Goal: Task Accomplishment & Management: Manage account settings

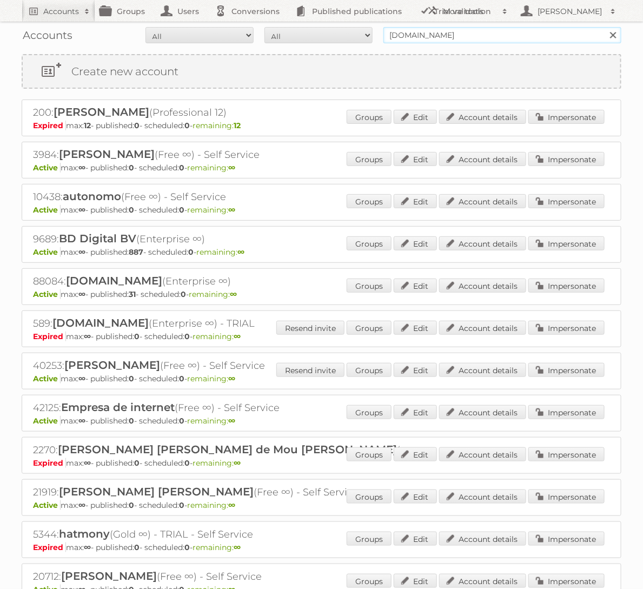
click at [593, 30] on input "bol.com" at bounding box center [502, 35] width 238 height 16
click at [573, 34] on input "bol.com" at bounding box center [502, 35] width 238 height 16
type input "KARWEI"
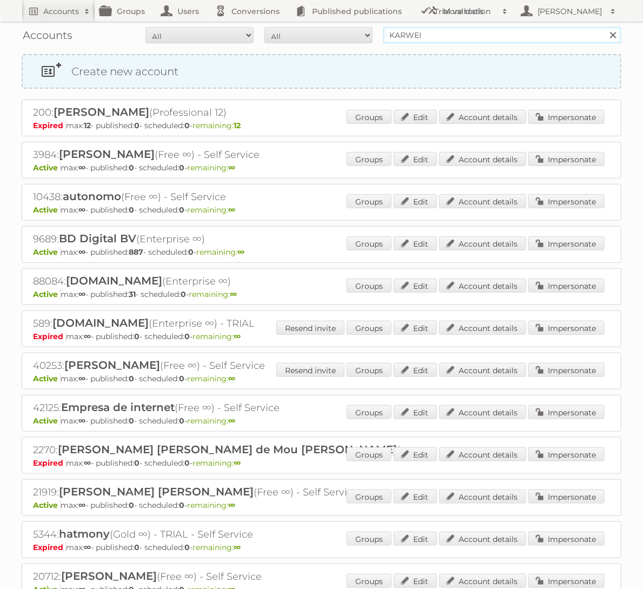
click at [604, 27] on input "Search" at bounding box center [612, 35] width 16 height 16
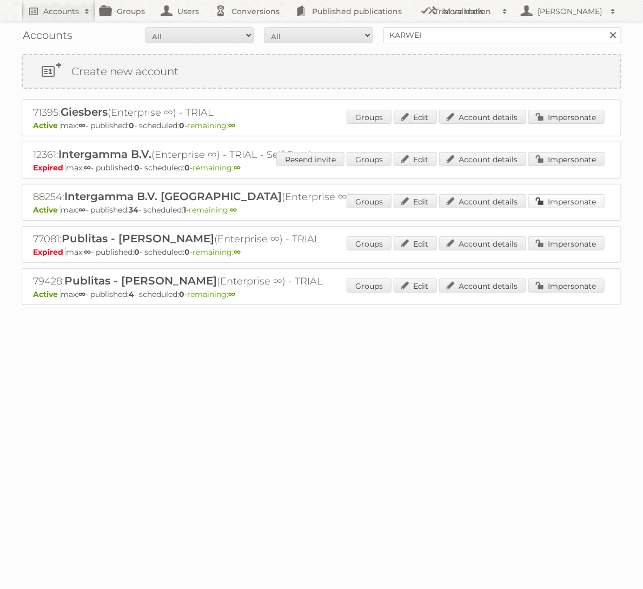
click at [588, 204] on link "Impersonate" at bounding box center [566, 201] width 76 height 14
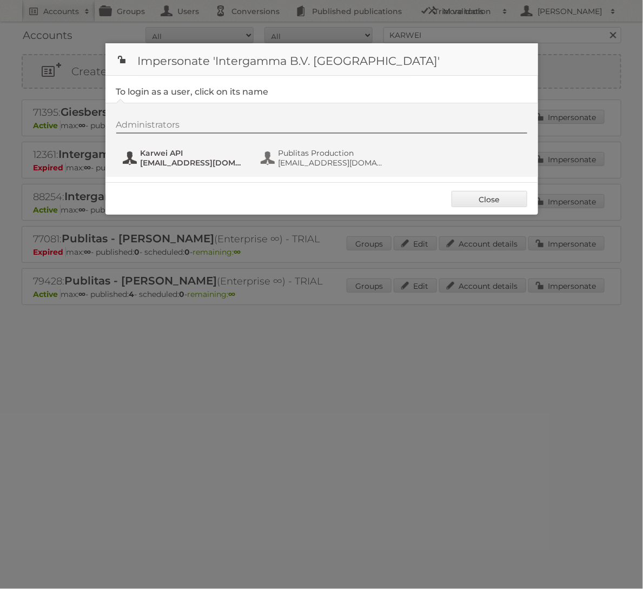
click at [192, 158] on span "svc_publitasKH@intergamma.nl" at bounding box center [193, 163] width 105 height 10
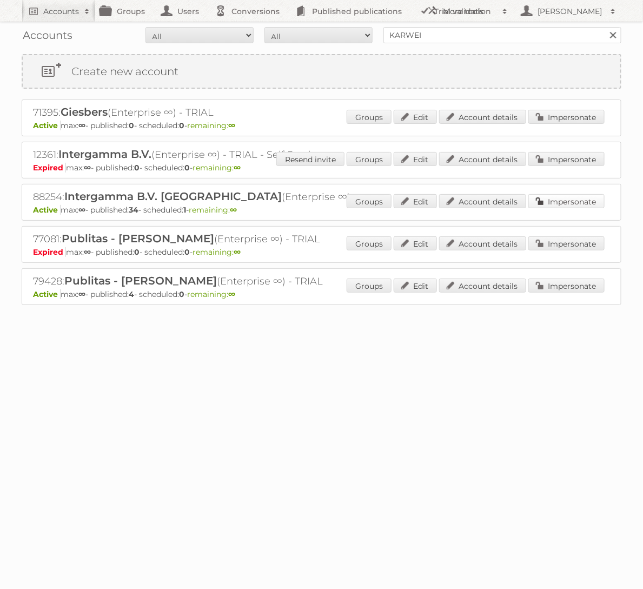
click at [589, 205] on link "Impersonate" at bounding box center [566, 201] width 76 height 14
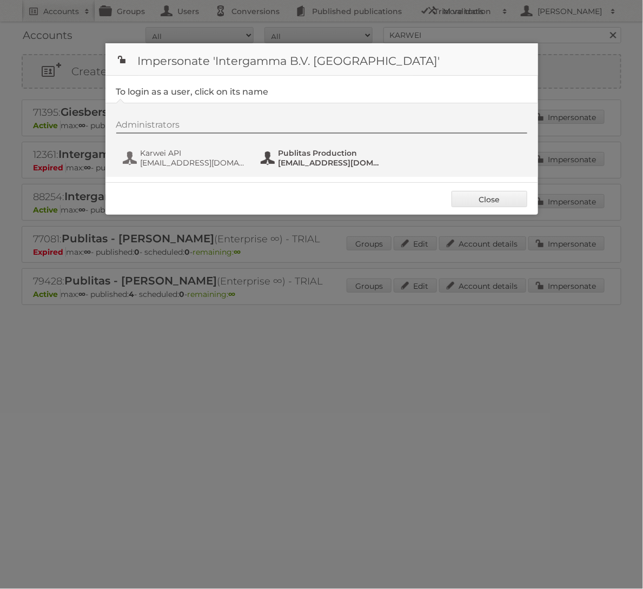
click at [304, 163] on span "fs+karwei@publitas.com" at bounding box center [330, 163] width 105 height 10
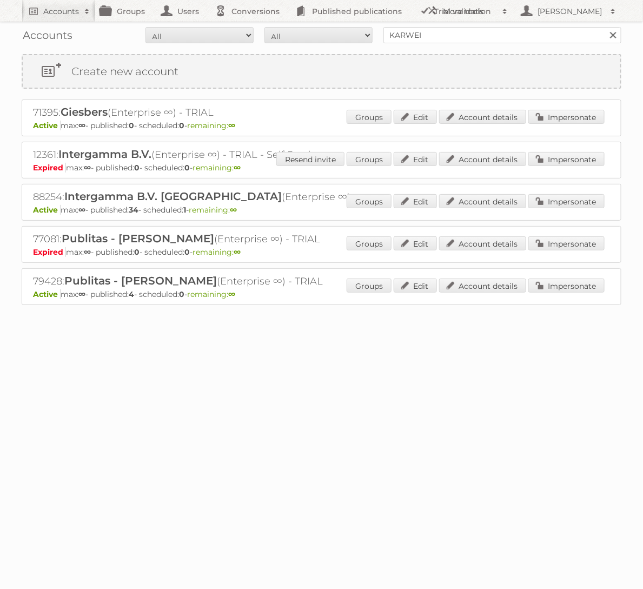
click at [441, 51] on div "Accounts All Active Expired Pending All Paid Trials Self service KARWEI Search …" at bounding box center [321, 179] width 643 height 359
click at [441, 43] on div "Accounts All Active Expired Pending All Paid Trials Self service KARWEI Search" at bounding box center [322, 35] width 600 height 27
click at [441, 32] on input "KARWEI" at bounding box center [502, 35] width 238 height 16
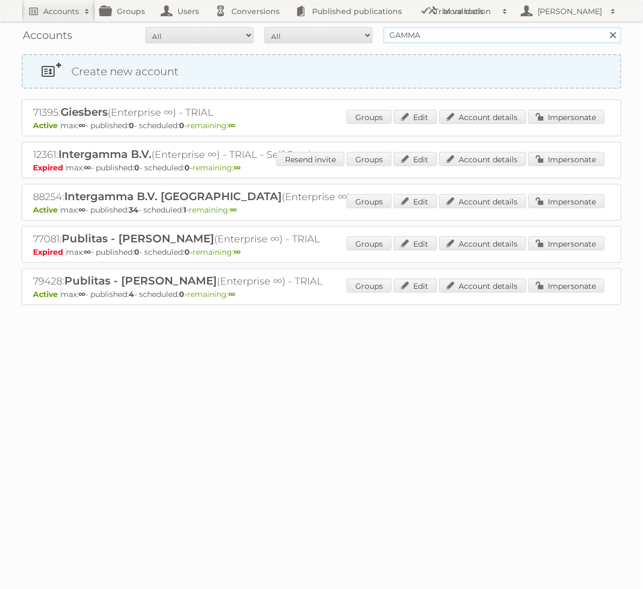
type input "gamma"
click at [604, 27] on input "Search" at bounding box center [612, 35] width 16 height 16
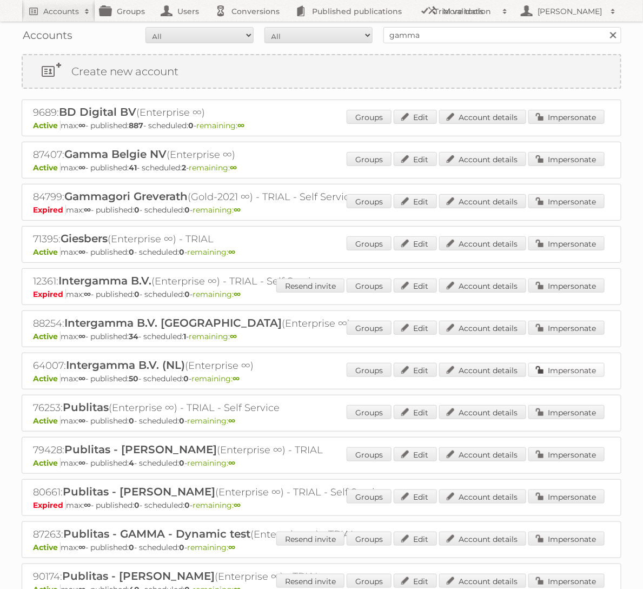
click at [560, 369] on link "Impersonate" at bounding box center [566, 370] width 76 height 14
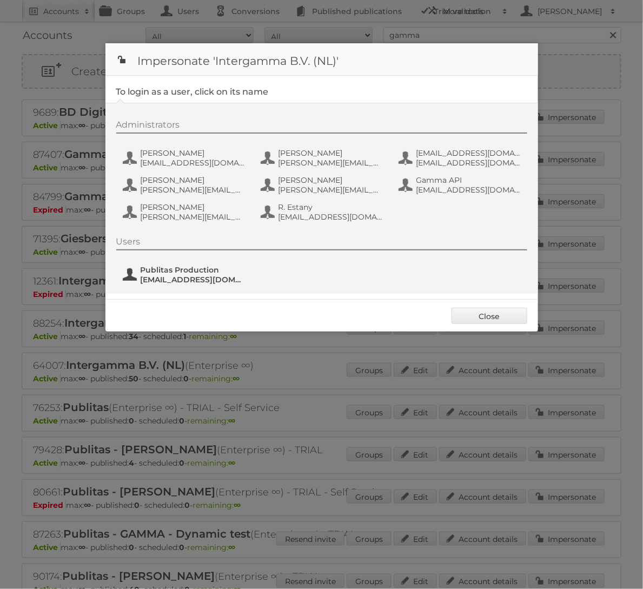
click at [189, 266] on span "Publitas Production" at bounding box center [193, 270] width 105 height 10
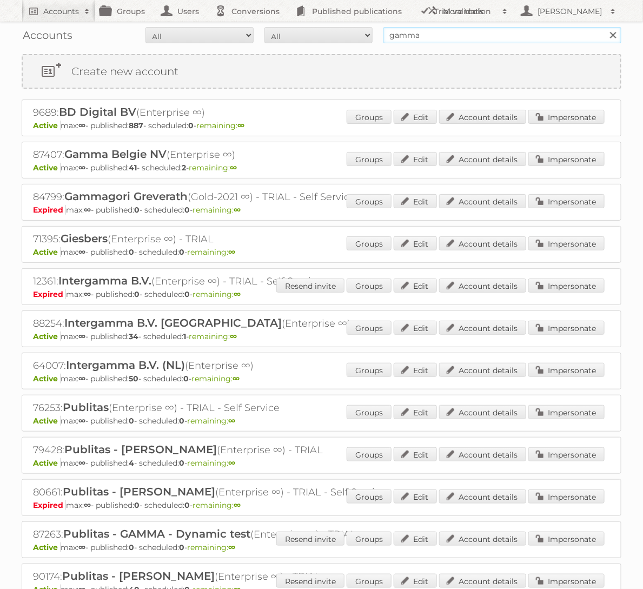
click at [405, 31] on input "gamma" at bounding box center [502, 35] width 238 height 16
type input "Praxis"
click at [604, 27] on input "Search" at bounding box center [612, 35] width 16 height 16
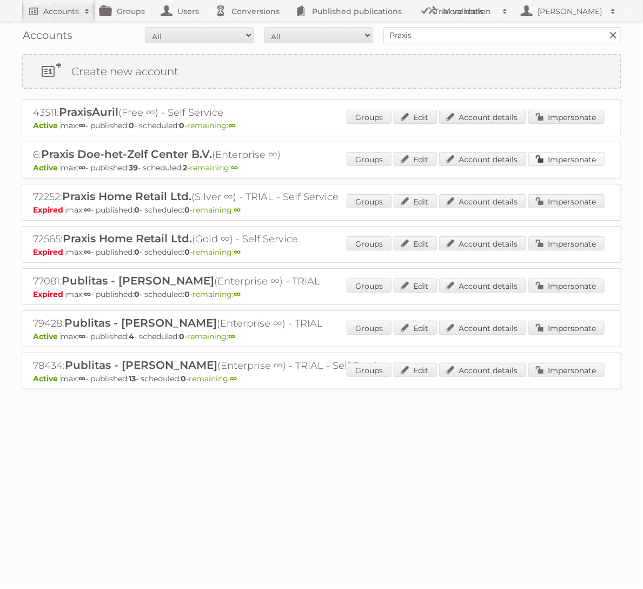
click at [575, 155] on link "Impersonate" at bounding box center [566, 159] width 76 height 14
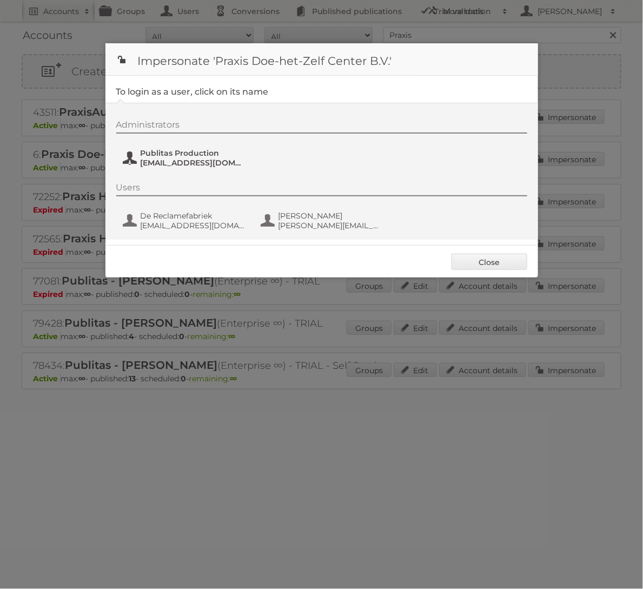
click at [161, 154] on span "Publitas Production" at bounding box center [193, 153] width 105 height 10
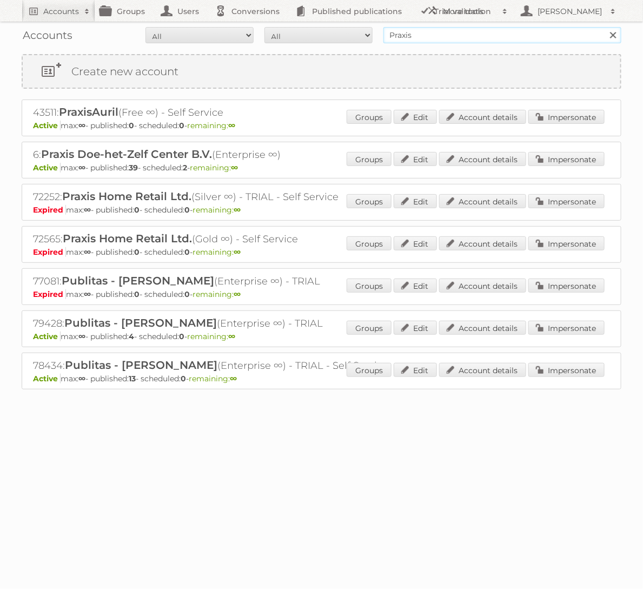
click at [482, 31] on input "Praxis" at bounding box center [502, 35] width 238 height 16
type input "GAMMA"
click at [604, 27] on input "Search" at bounding box center [612, 35] width 16 height 16
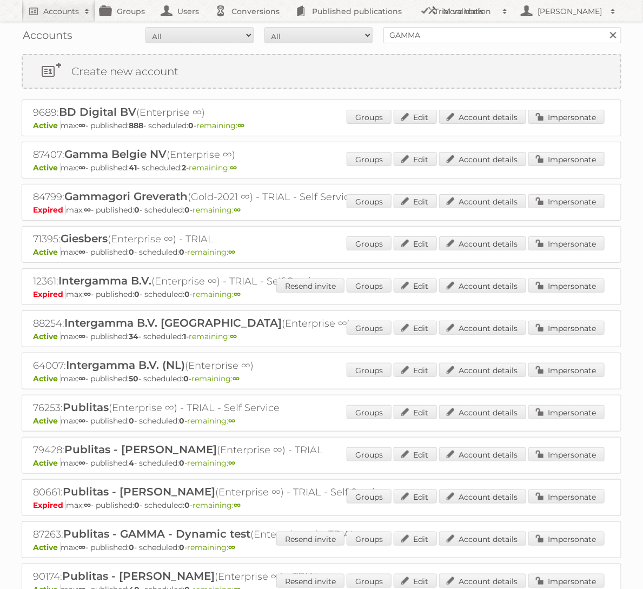
click at [578, 384] on div "64007: Intergamma B.V. (NL) (Enterprise ∞) Active max: ∞ - published: 50 - sche…" at bounding box center [322, 370] width 600 height 37
click at [583, 368] on link "Impersonate" at bounding box center [566, 370] width 76 height 14
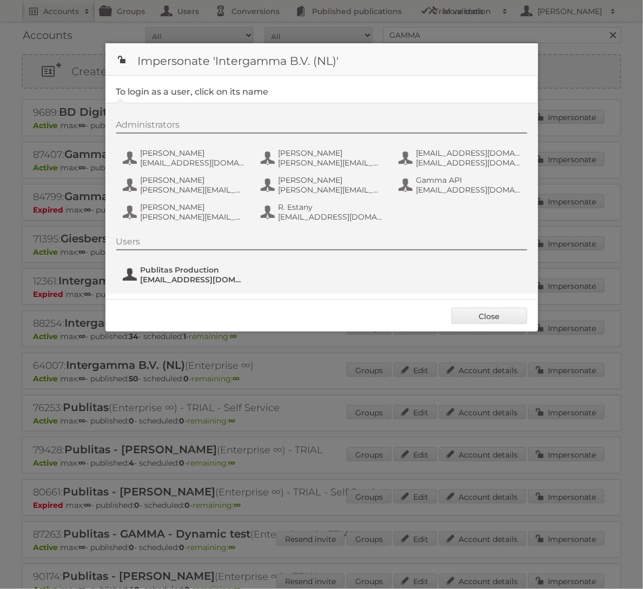
click at [208, 275] on span "[EMAIL_ADDRESS][DOMAIN_NAME]" at bounding box center [193, 280] width 105 height 10
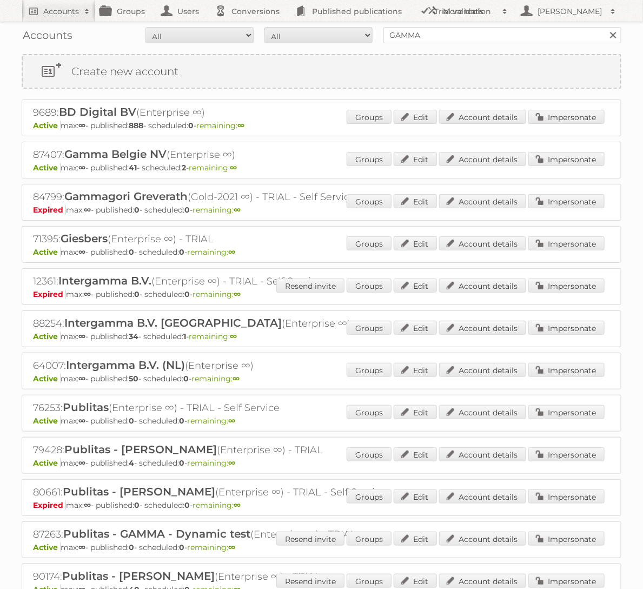
click at [525, 47] on div "Accounts All Active Expired Pending All Paid Trials Self service GAMMA Search" at bounding box center [322, 35] width 600 height 27
click at [525, 36] on input "GAMMA" at bounding box center [502, 35] width 238 height 16
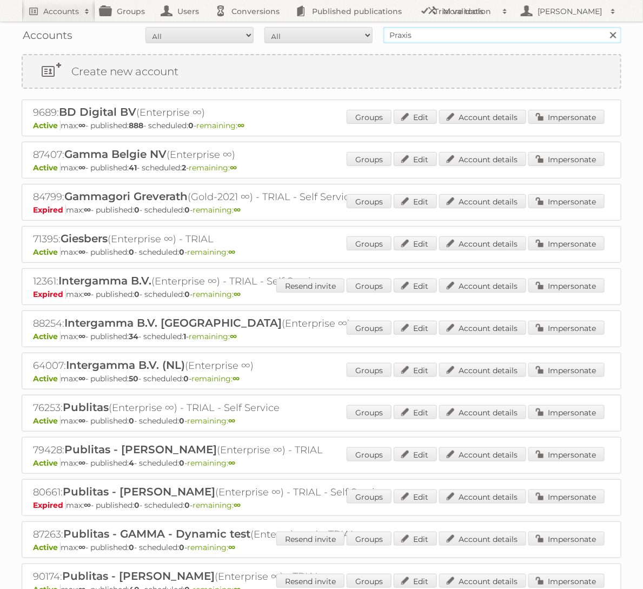
click at [604, 27] on input "Search" at bounding box center [612, 35] width 16 height 16
type input "Praxis \"
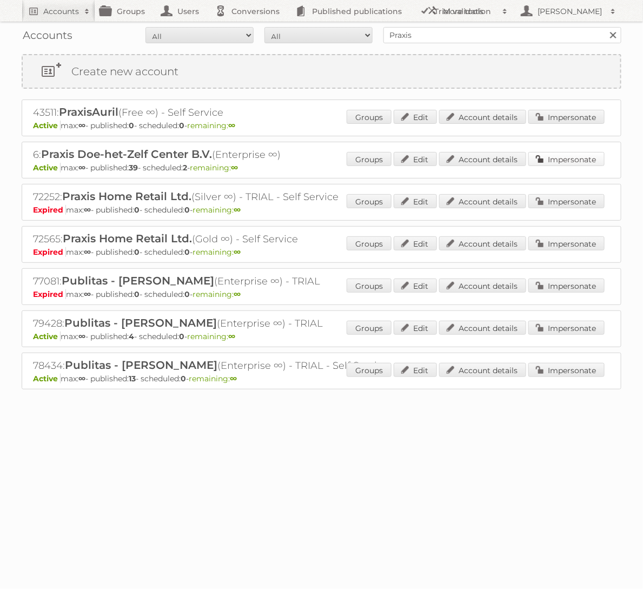
click at [551, 155] on link "Impersonate" at bounding box center [566, 159] width 76 height 14
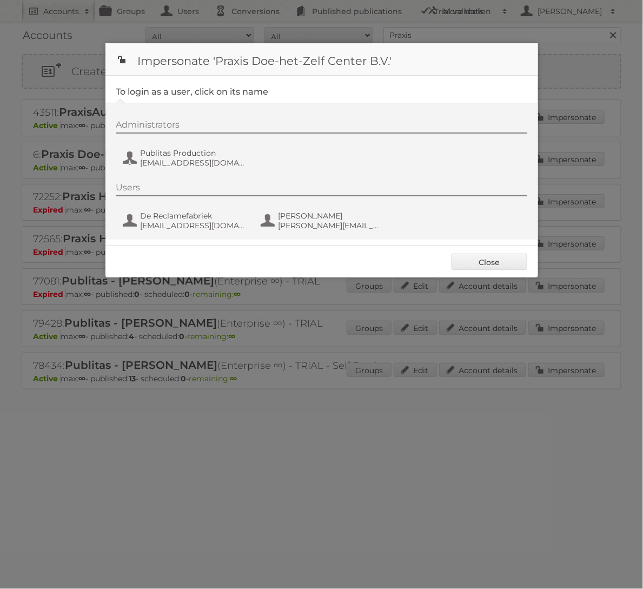
click at [182, 171] on div "Administrators Publitas Production fs+praxis@publitas.com" at bounding box center [327, 145] width 422 height 52
click at [182, 165] on span "fs+praxis@publitas.com" at bounding box center [193, 163] width 105 height 10
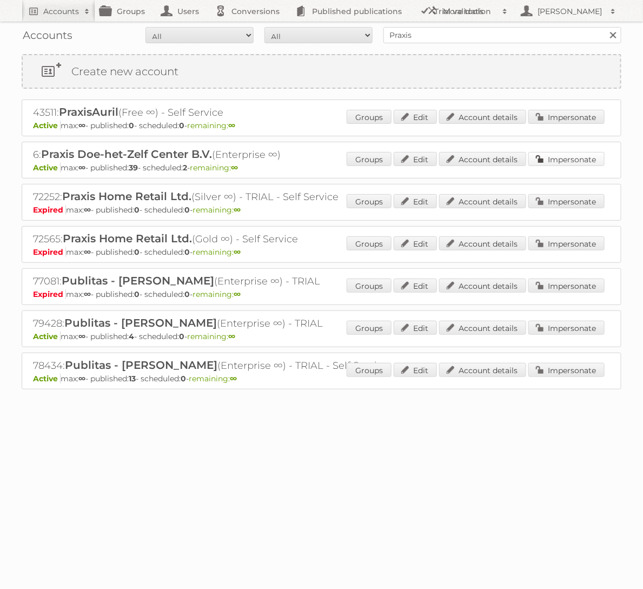
click at [573, 157] on link "Impersonate" at bounding box center [566, 159] width 76 height 14
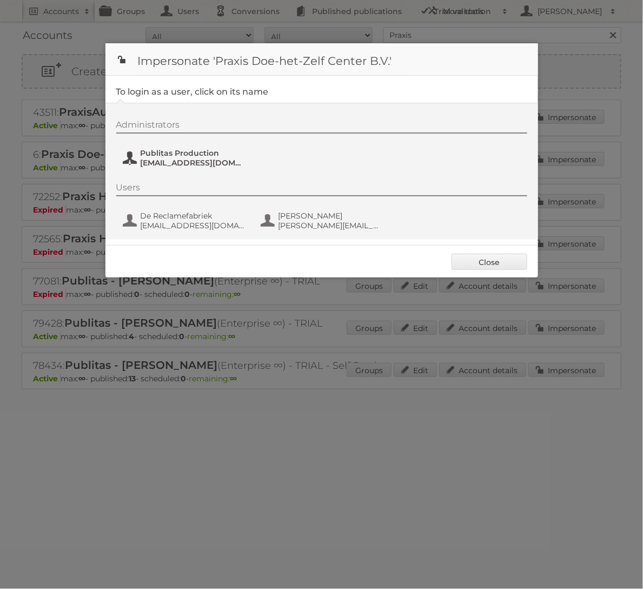
click at [141, 164] on span "fs+praxis@publitas.com" at bounding box center [193, 163] width 105 height 10
